Goal: Transaction & Acquisition: Purchase product/service

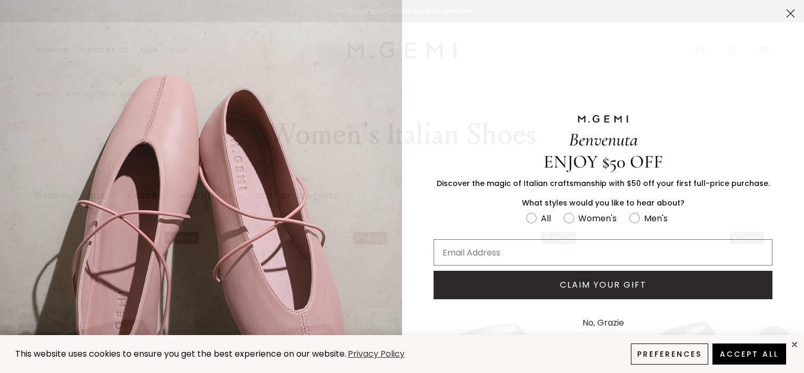
click at [783, 13] on circle "Close dialog" at bounding box center [790, 13] width 17 height 17
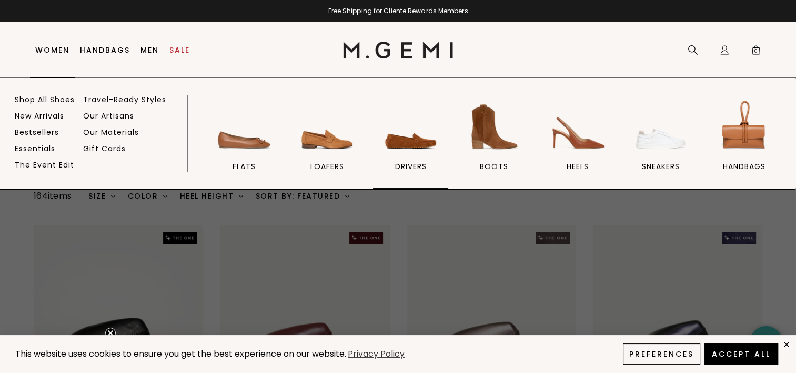
click at [414, 147] on img at bounding box center [411, 126] width 59 height 59
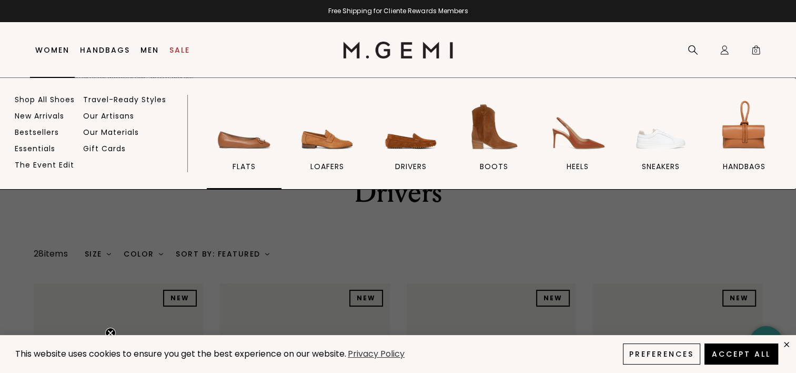
scroll to position [21, 0]
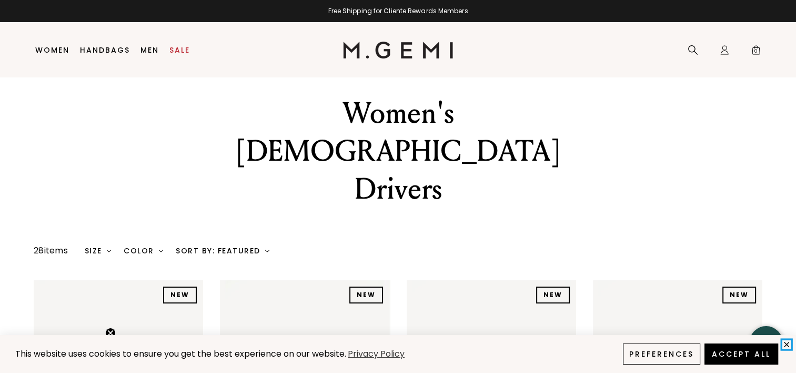
click at [786, 345] on icon "close" at bounding box center [787, 343] width 9 height 9
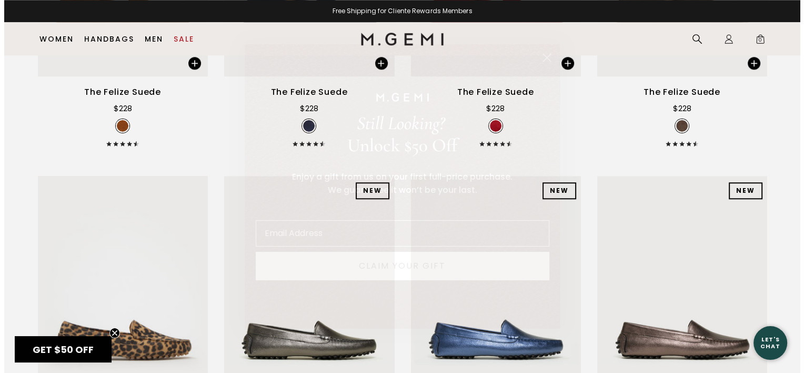
scroll to position [1096, 0]
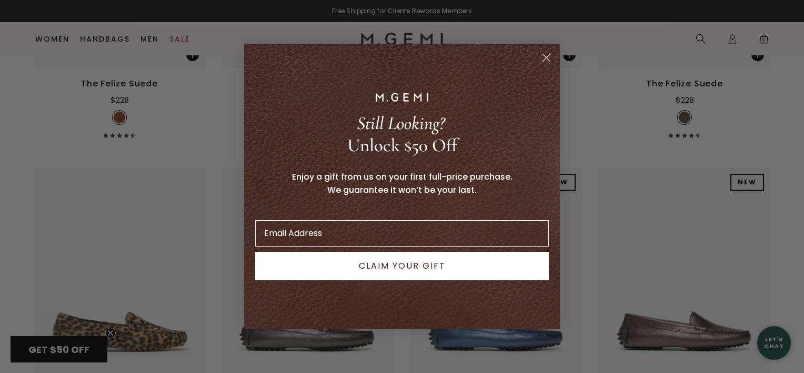
click at [545, 57] on circle "Close dialog" at bounding box center [546, 57] width 17 height 17
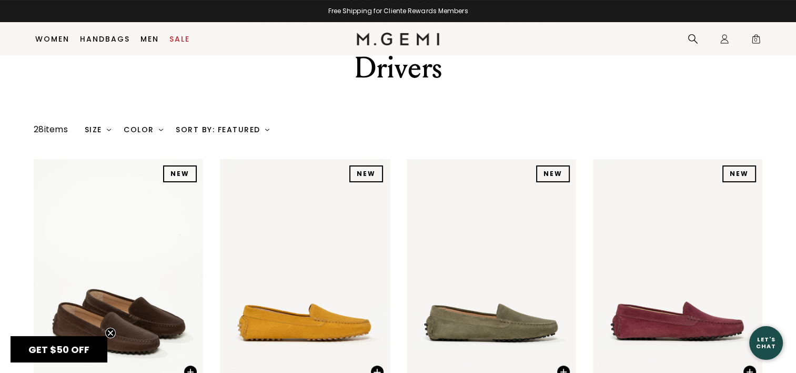
scroll to position [110, 0]
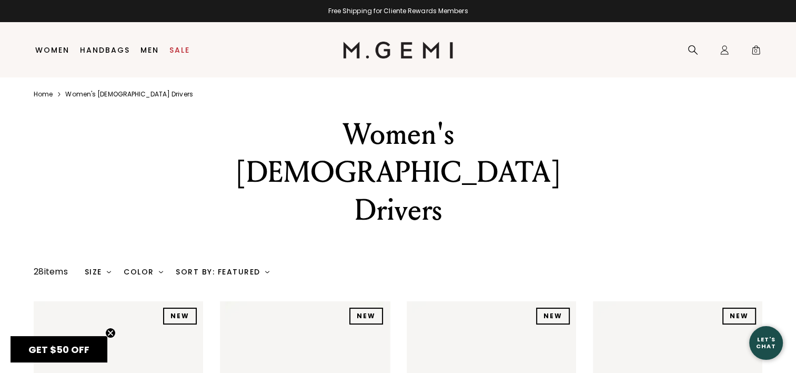
scroll to position [11, 0]
